Goal: Task Accomplishment & Management: Use online tool/utility

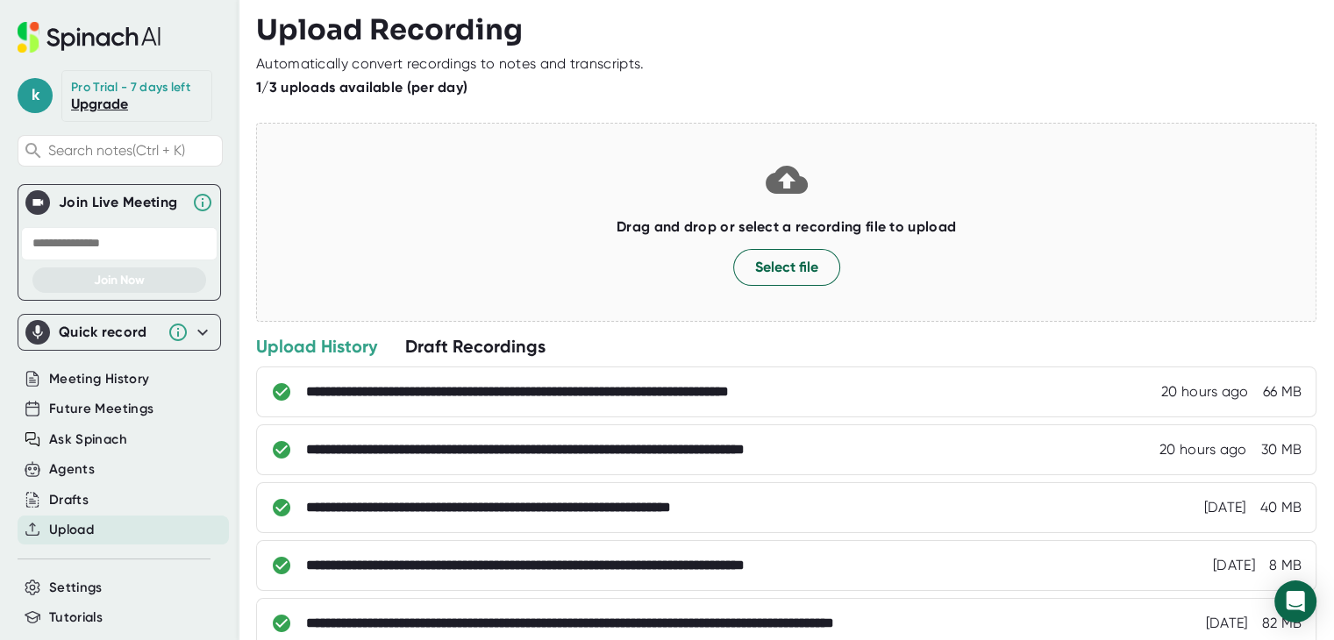
click at [97, 524] on div "Upload" at bounding box center [123, 530] width 211 height 29
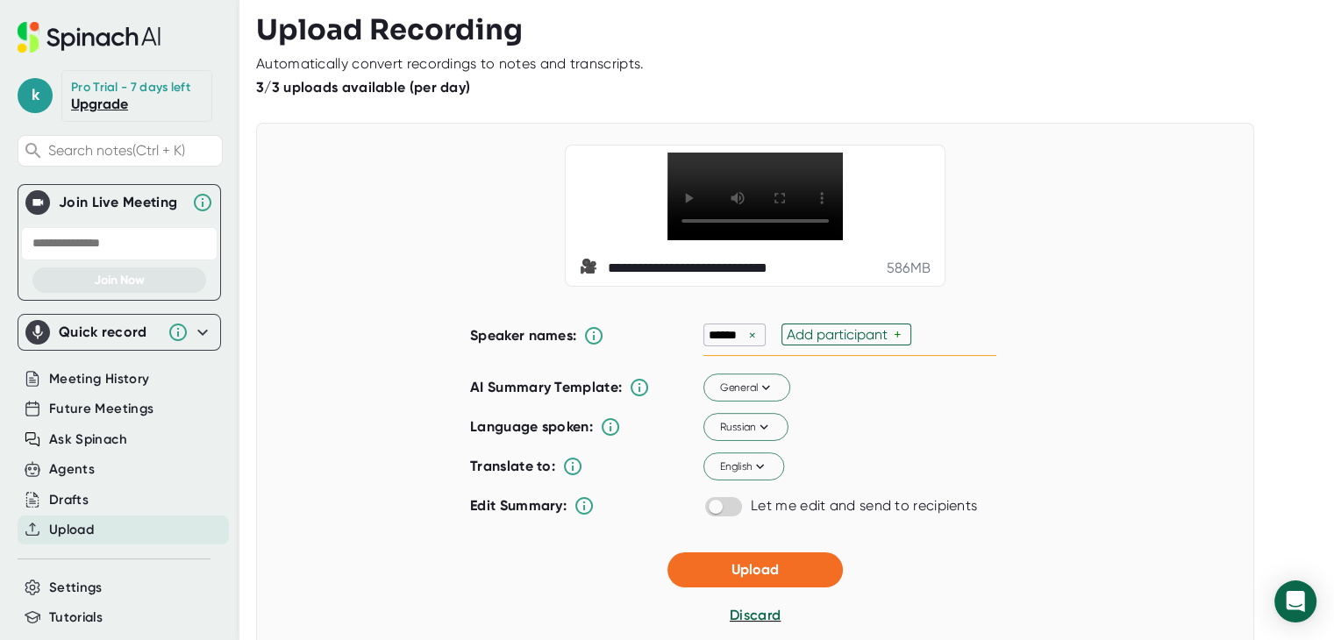
click at [745, 344] on div "×" at bounding box center [753, 335] width 16 height 17
click at [766, 395] on icon at bounding box center [766, 387] width 16 height 16
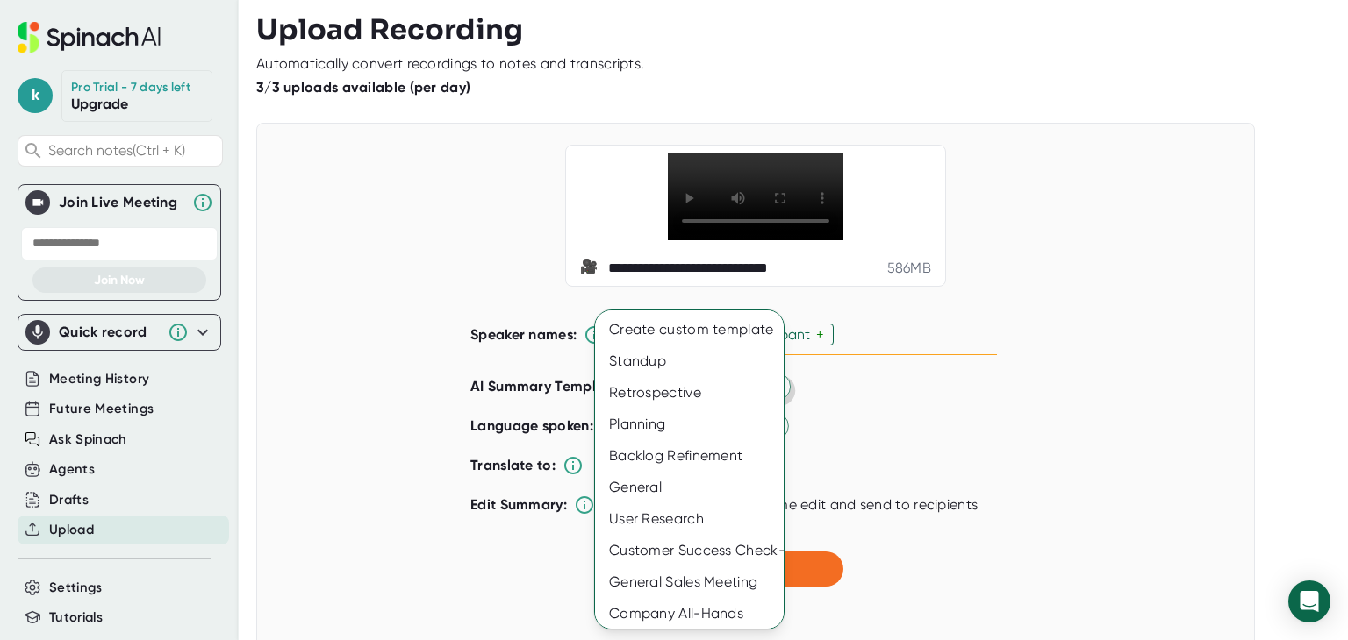
click at [1137, 380] on div at bounding box center [674, 320] width 1348 height 640
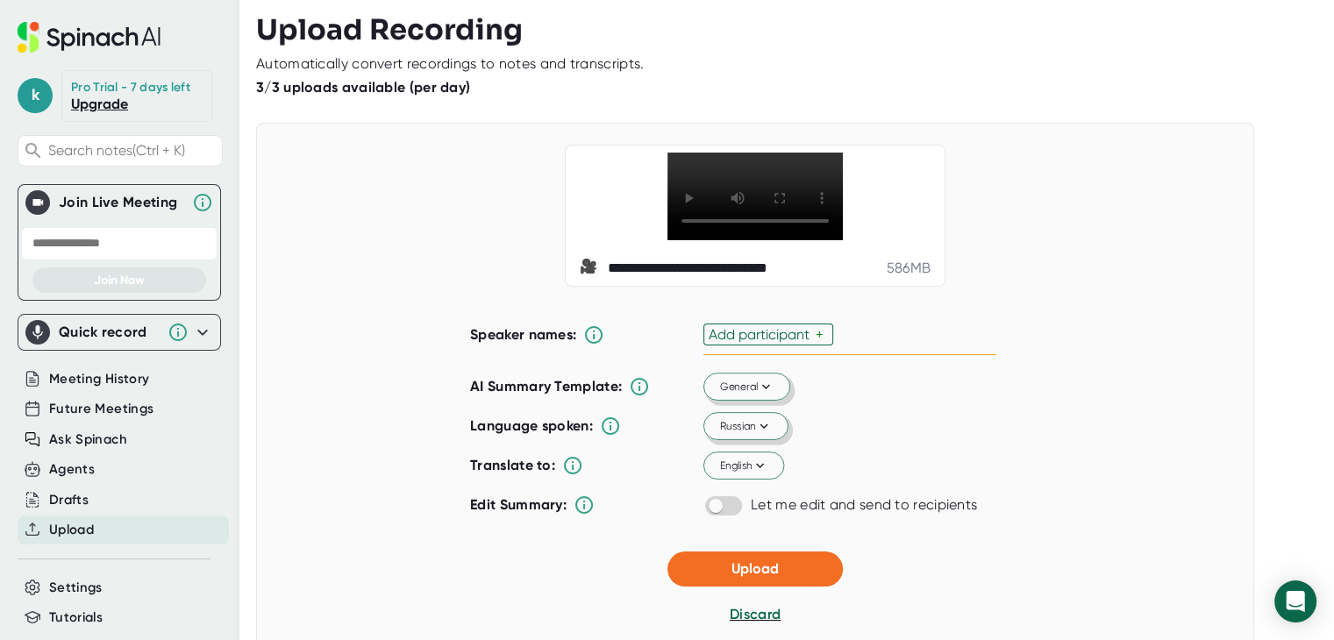
click at [760, 434] on icon at bounding box center [764, 426] width 16 height 16
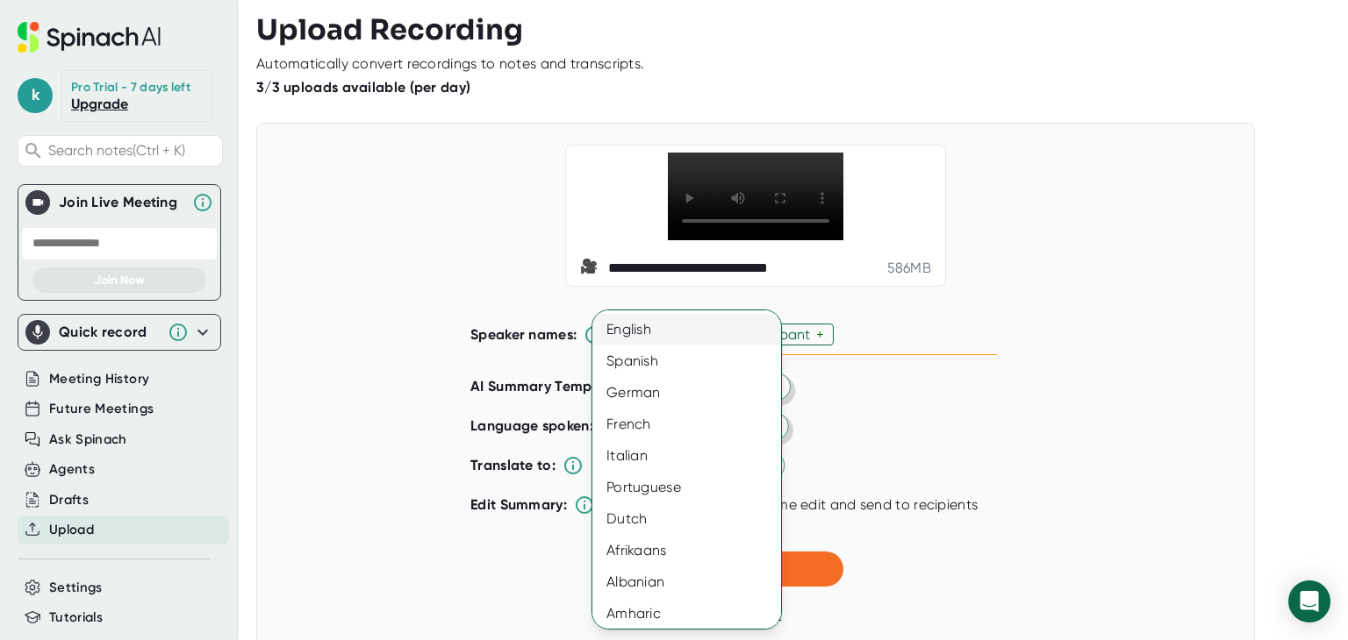
click at [680, 334] on div "English" at bounding box center [693, 330] width 202 height 32
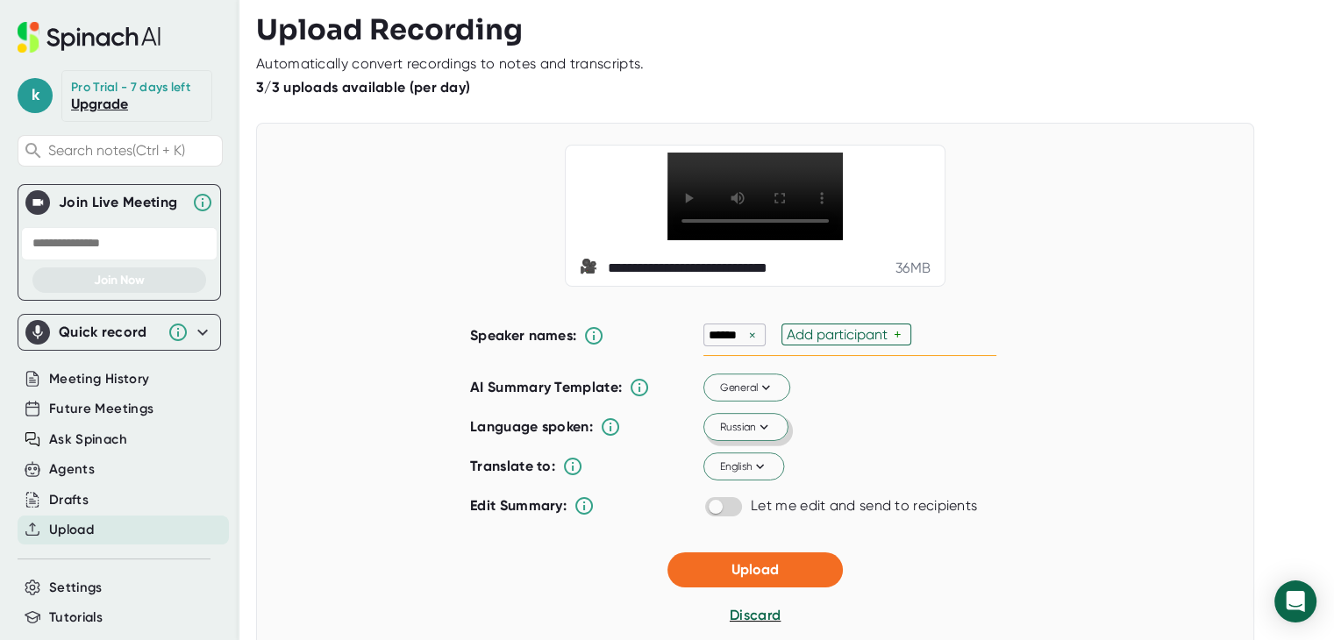
click at [762, 435] on icon at bounding box center [764, 427] width 16 height 16
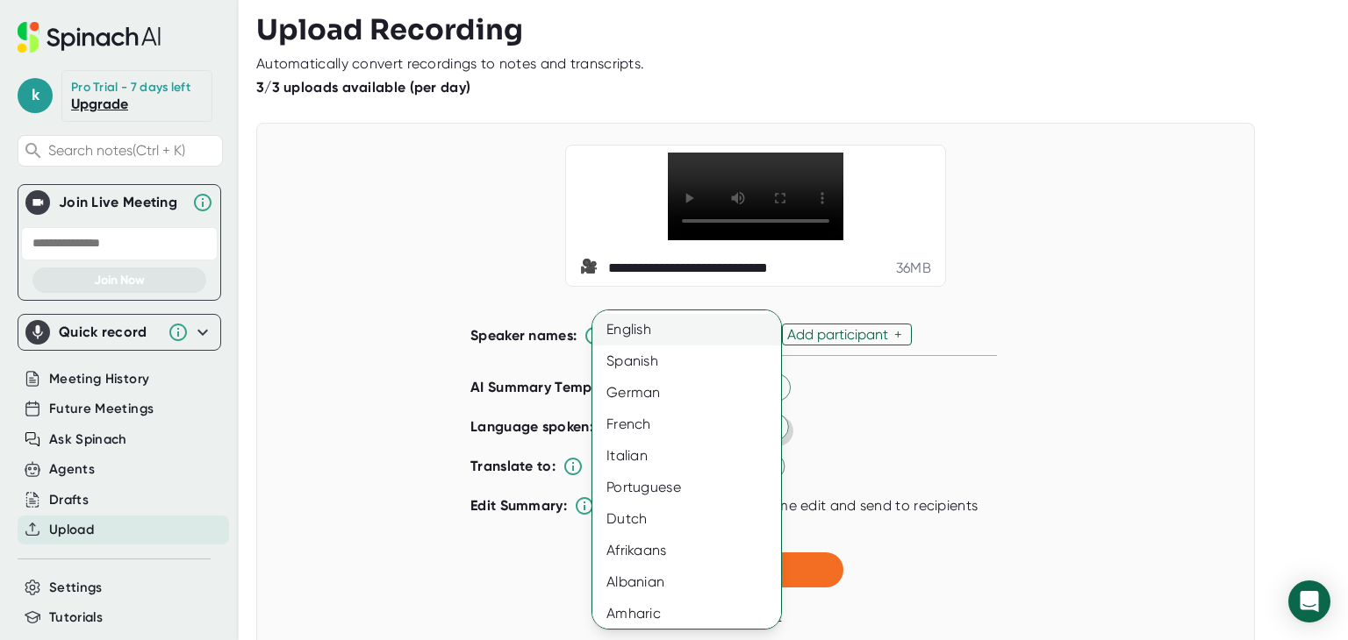
click at [661, 324] on div "English" at bounding box center [693, 330] width 202 height 32
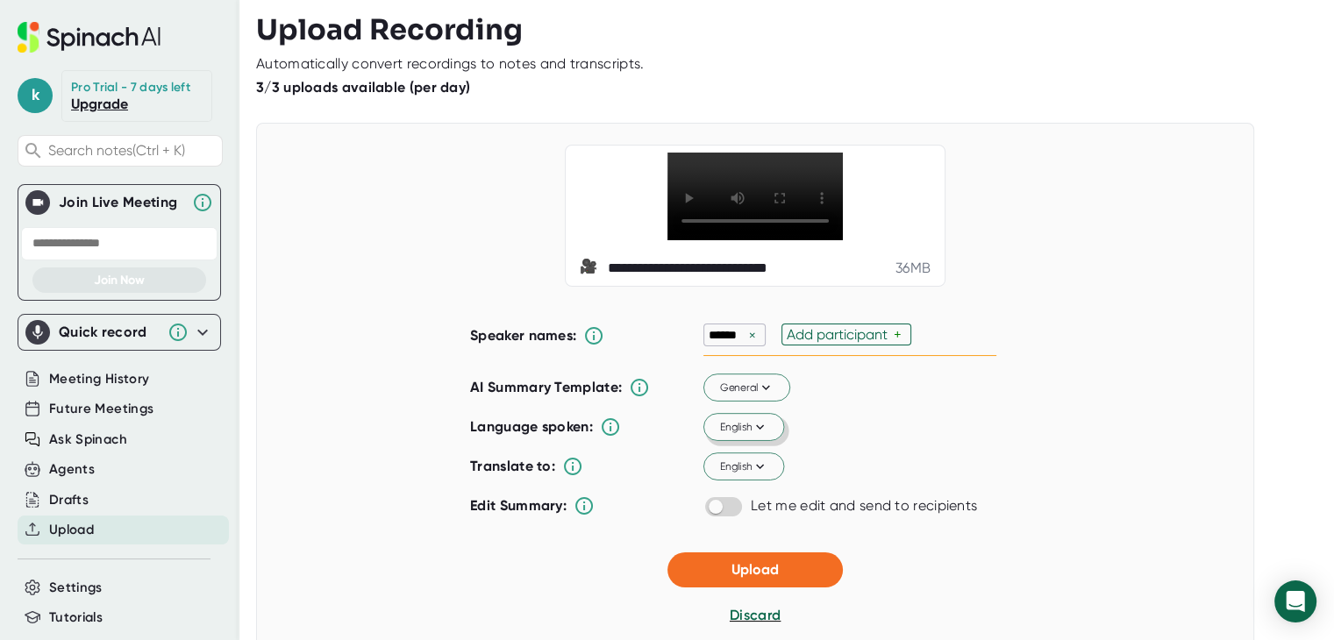
click at [747, 344] on div "×" at bounding box center [753, 335] width 16 height 17
click at [756, 577] on span "Upload" at bounding box center [755, 569] width 47 height 17
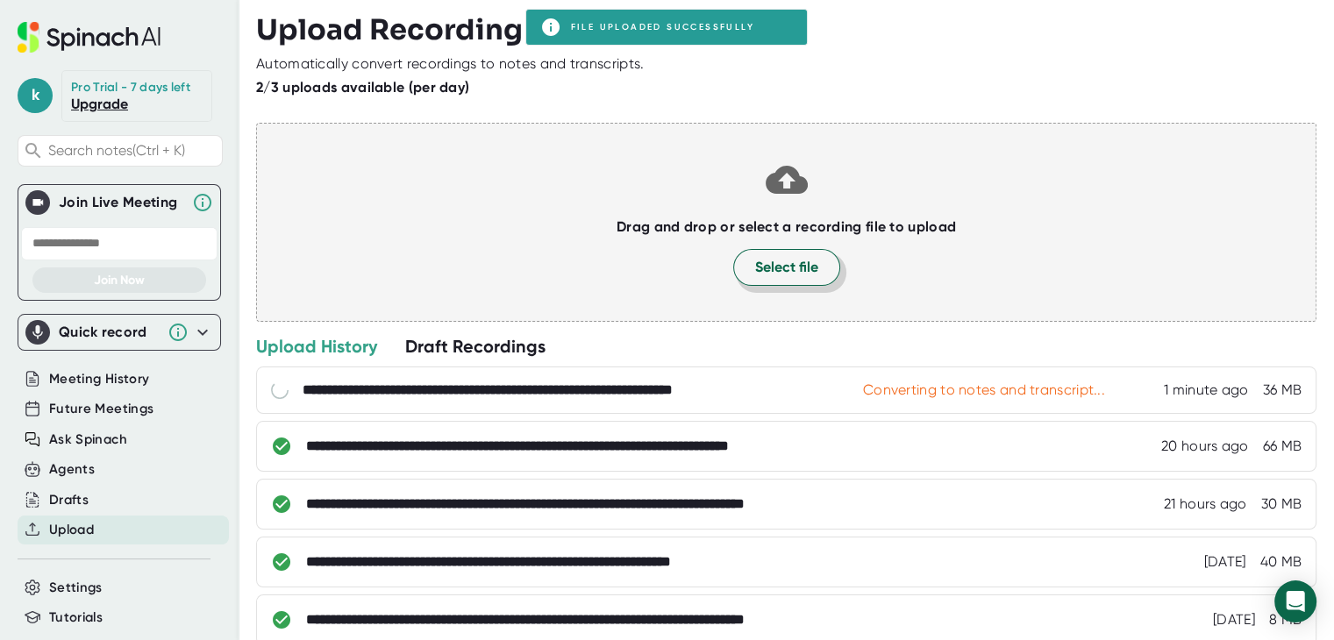
click at [745, 266] on button "Select file" at bounding box center [786, 267] width 107 height 37
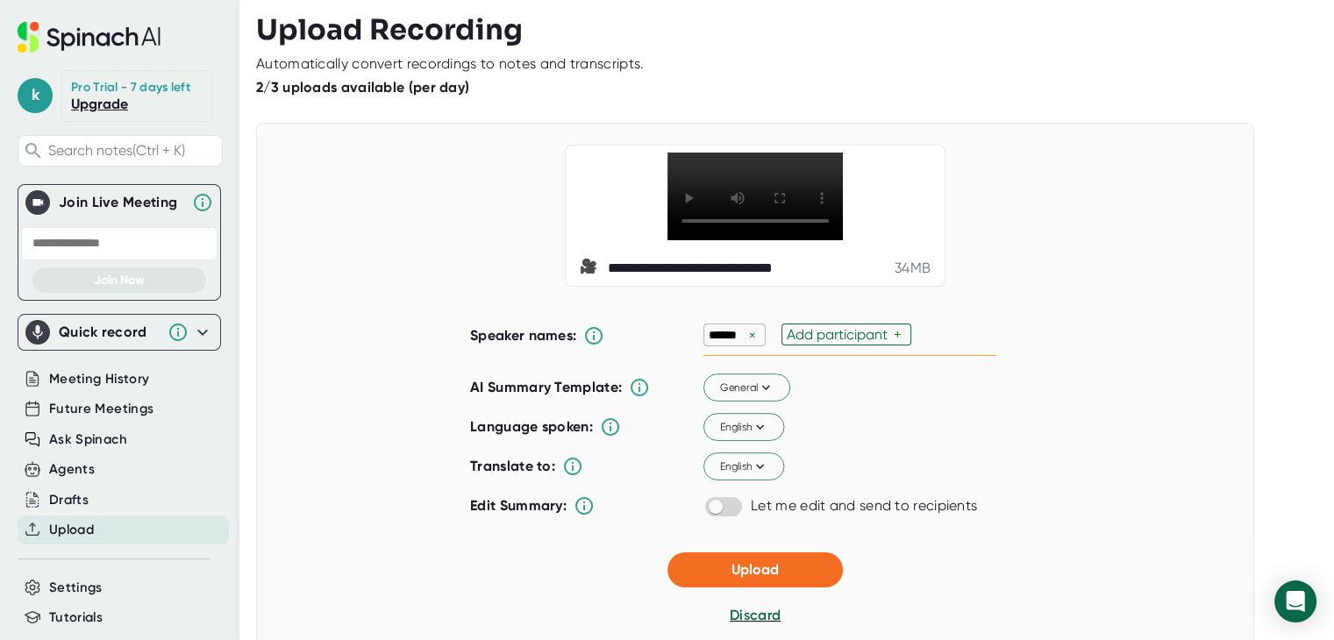
click at [747, 344] on div "×" at bounding box center [753, 335] width 16 height 17
click at [752, 577] on span "Upload" at bounding box center [755, 569] width 47 height 17
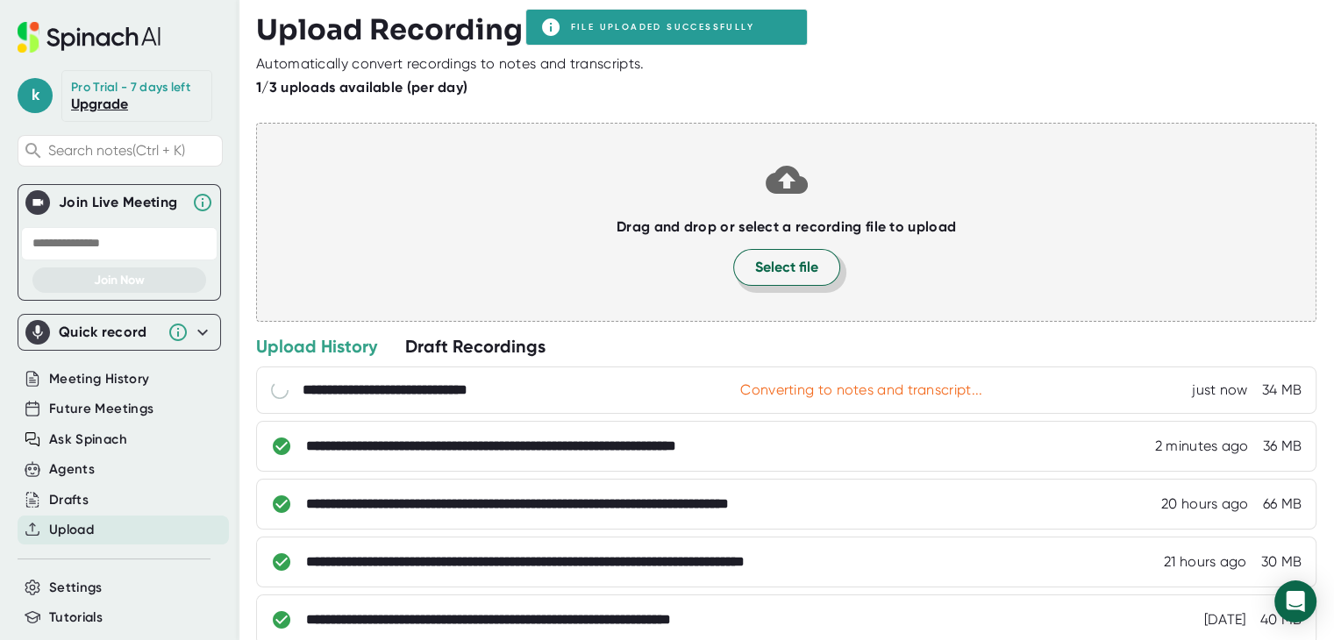
click at [781, 273] on span "Select file" at bounding box center [786, 267] width 63 height 21
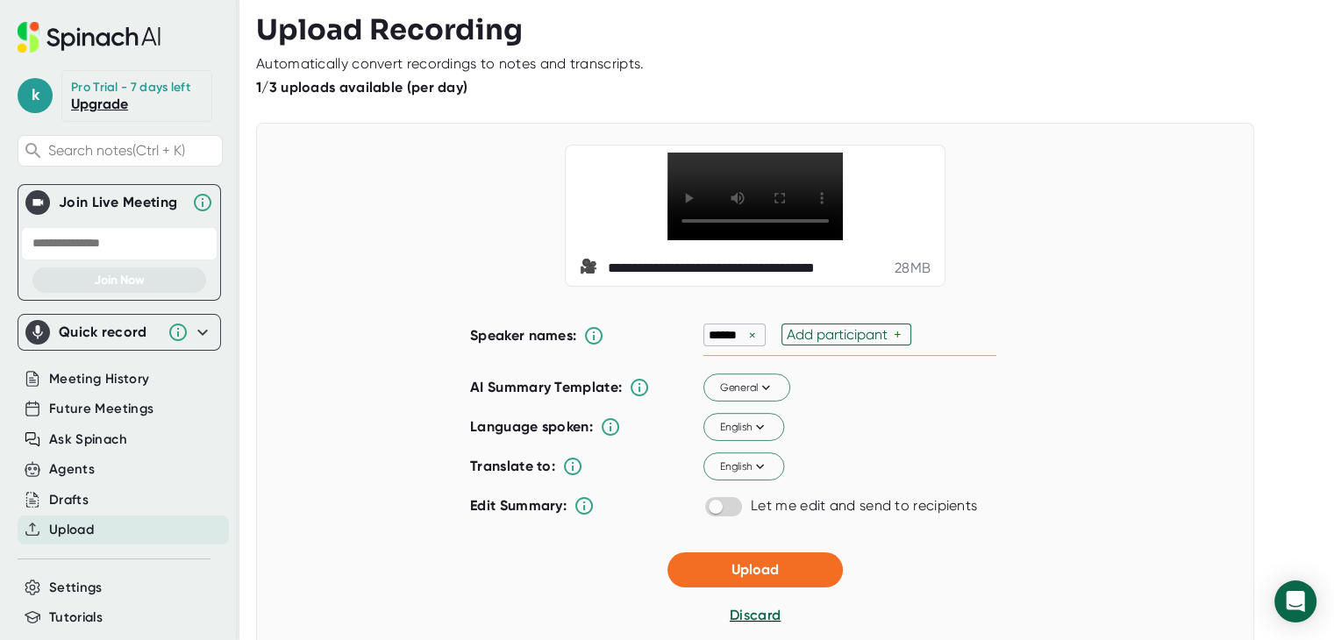
click at [748, 344] on div "×" at bounding box center [753, 335] width 16 height 17
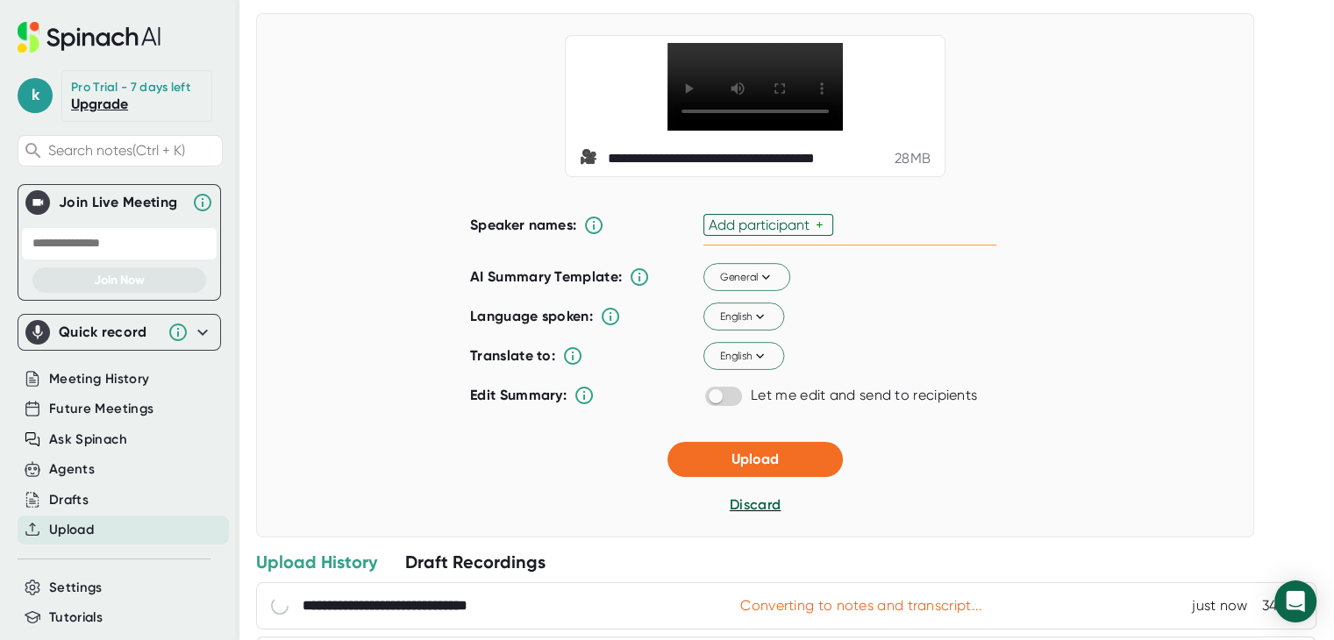
scroll to position [263, 0]
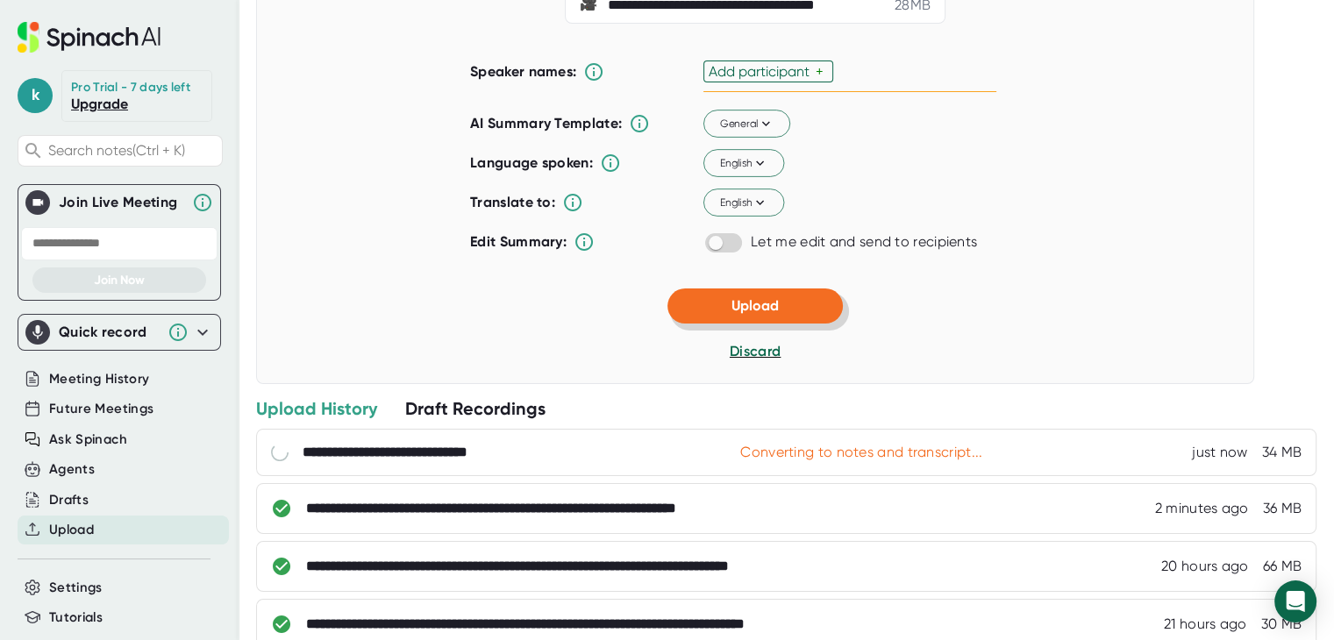
click at [722, 324] on button "Upload" at bounding box center [755, 306] width 175 height 35
